Goal: Task Accomplishment & Management: Use online tool/utility

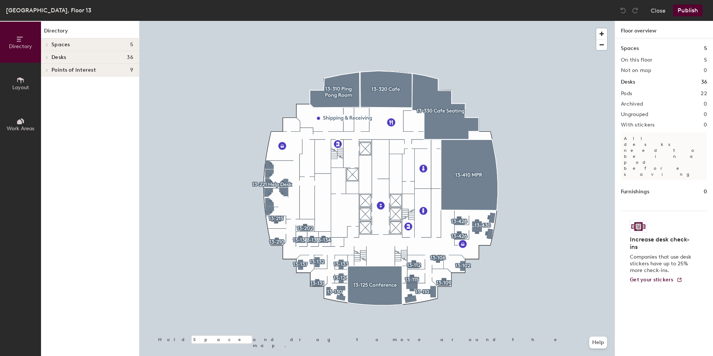
click at [75, 56] on h4 "Desks 36" at bounding box center [92, 57] width 82 height 6
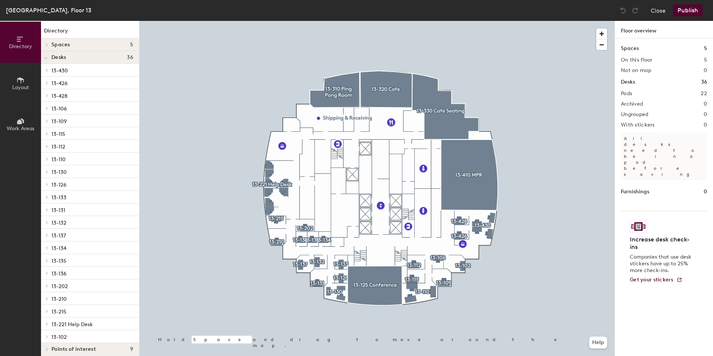
click at [75, 56] on h4 "Desks 36" at bounding box center [92, 57] width 82 height 6
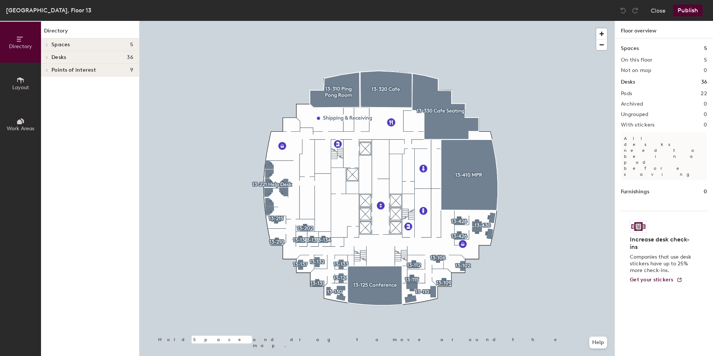
click at [75, 57] on h4 "Desks 36" at bounding box center [92, 57] width 82 height 6
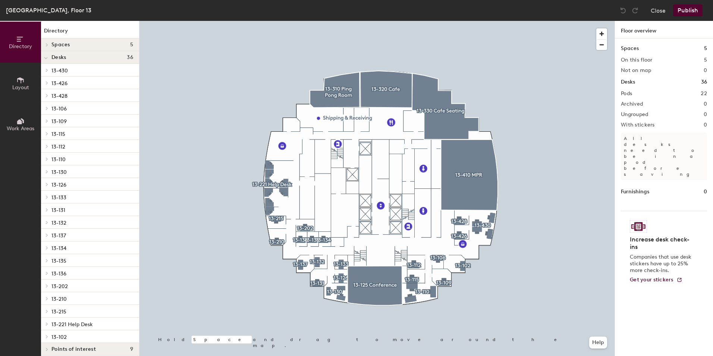
click at [75, 57] on h4 "Desks 36" at bounding box center [92, 57] width 82 height 6
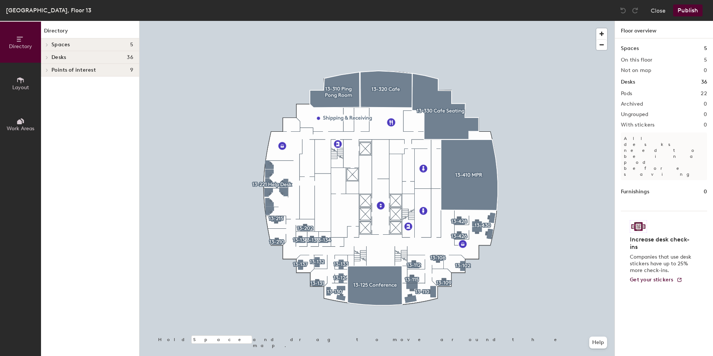
click at [25, 85] on span "Layout" at bounding box center [20, 87] width 17 height 6
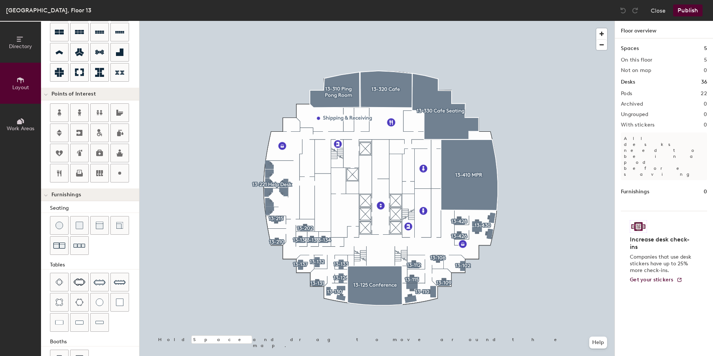
scroll to position [78, 0]
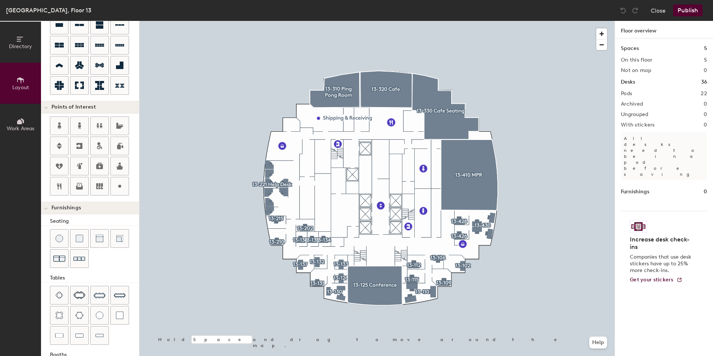
click at [20, 115] on button "Work Areas" at bounding box center [20, 124] width 41 height 41
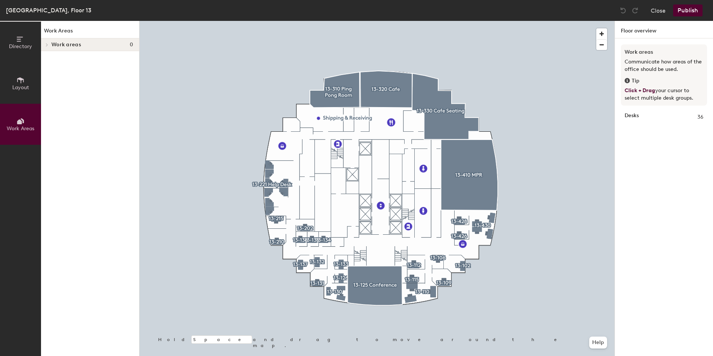
scroll to position [0, 0]
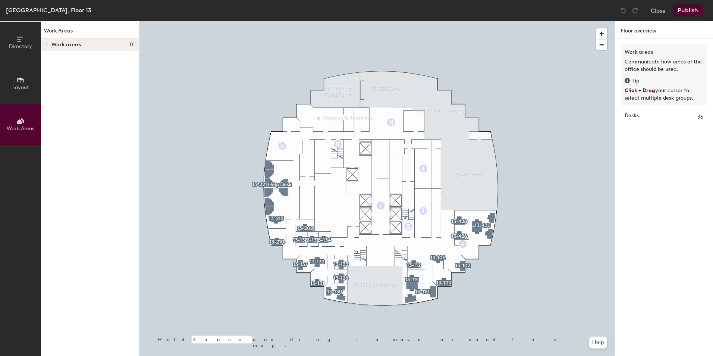
click at [25, 51] on button "Directory" at bounding box center [20, 42] width 41 height 41
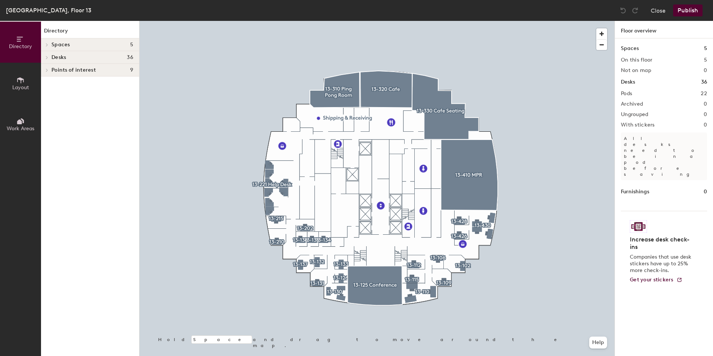
click at [695, 12] on button "Publish" at bounding box center [687, 10] width 29 height 12
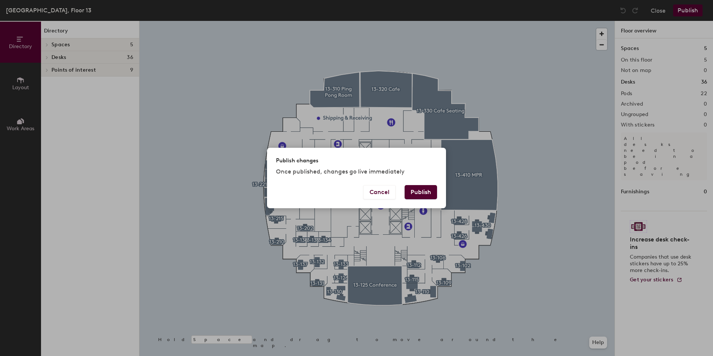
click at [427, 194] on button "Publish" at bounding box center [421, 192] width 32 height 14
